Goal: Find specific page/section: Find specific page/section

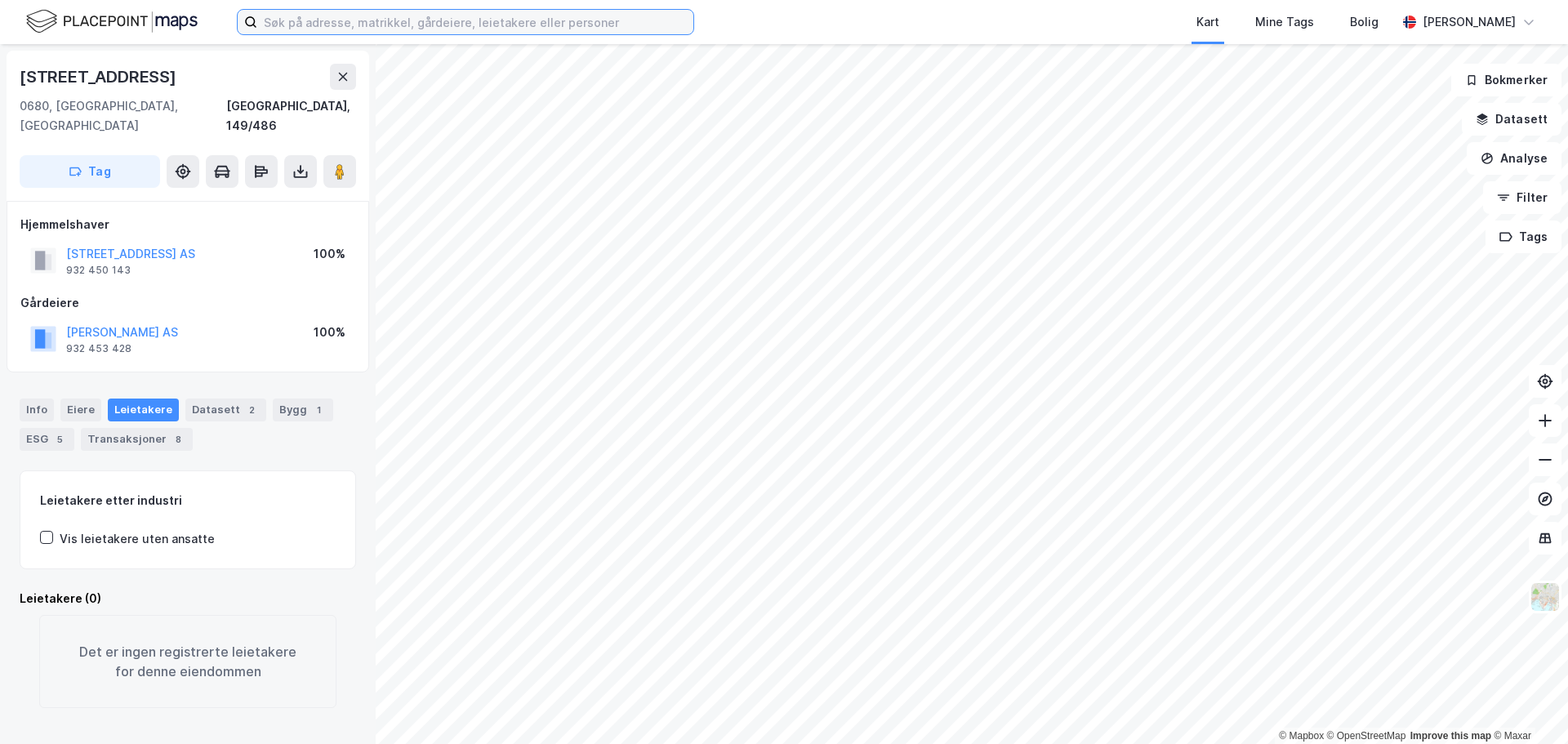
click at [352, 28] on input at bounding box center [476, 22] width 436 height 25
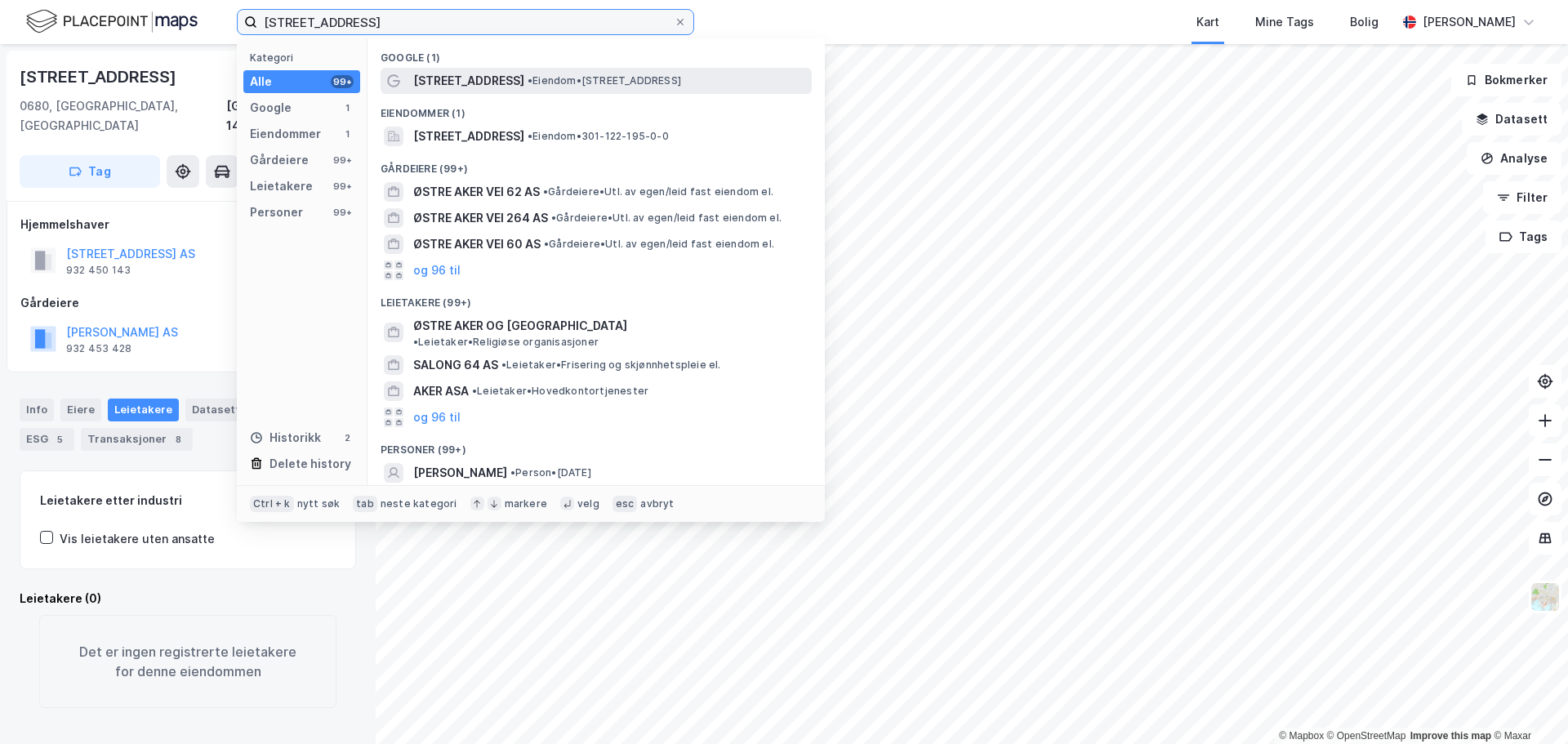
type input "[STREET_ADDRESS]"
click at [449, 78] on span "[STREET_ADDRESS]" at bounding box center [469, 81] width 111 height 20
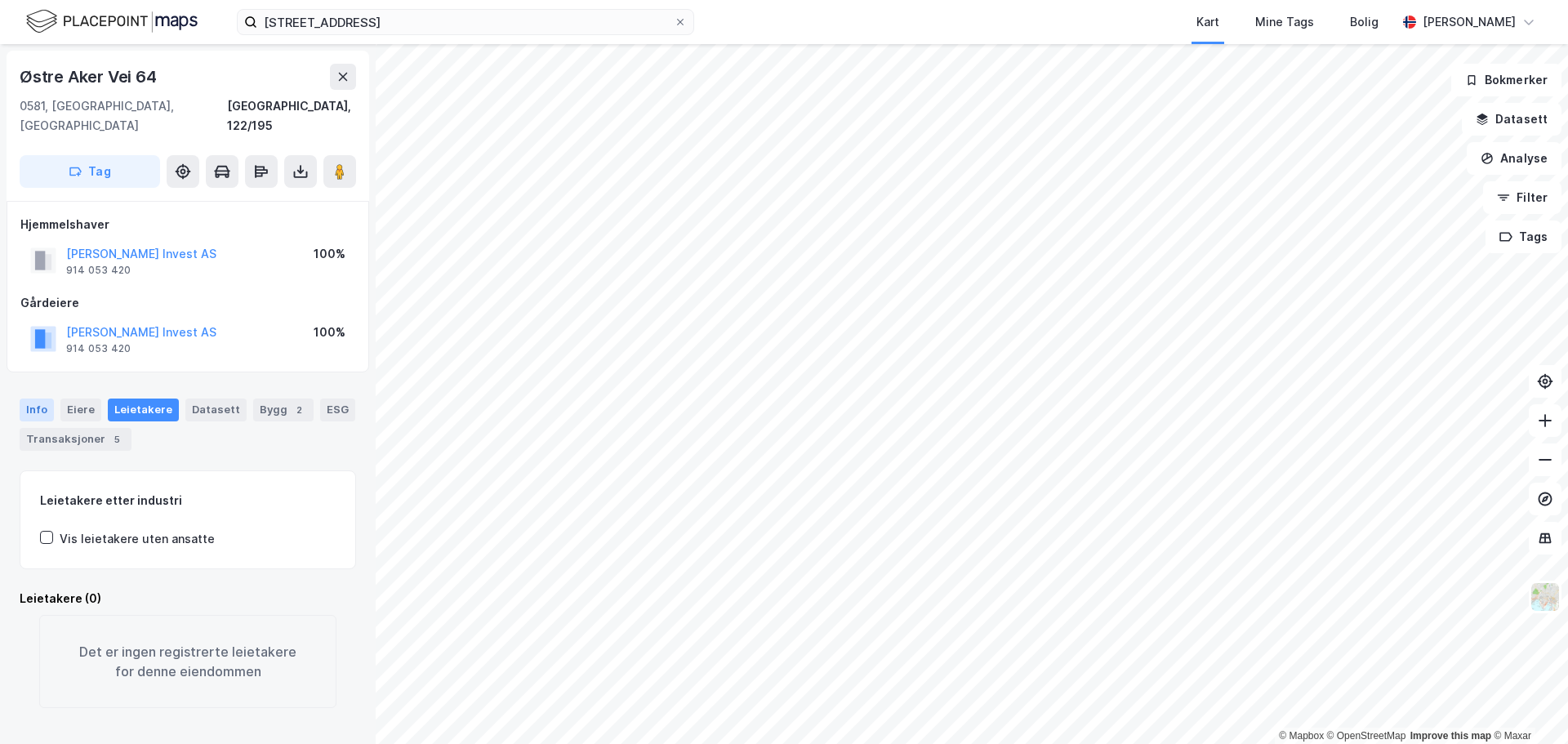
click at [34, 399] on div "Info" at bounding box center [37, 410] width 34 height 23
